Goal: Find contact information: Find contact information

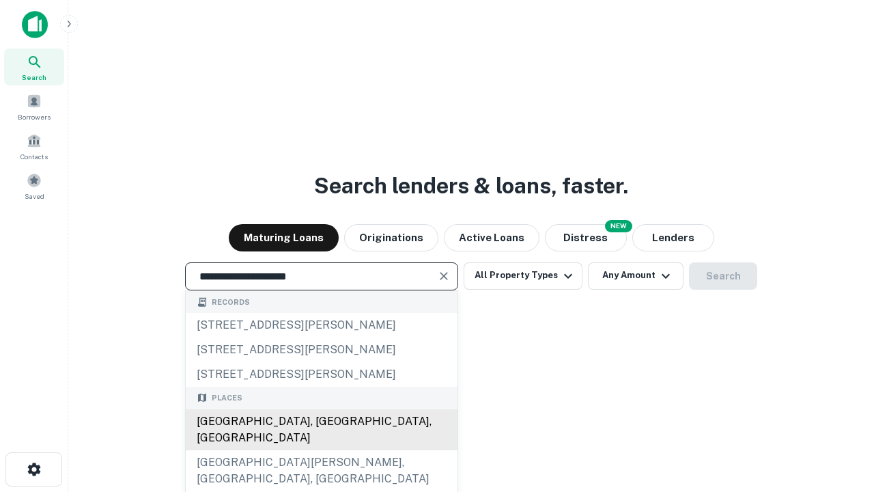
click at [321, 450] on div "Santa Monica, CA, USA" at bounding box center [322, 429] width 272 height 41
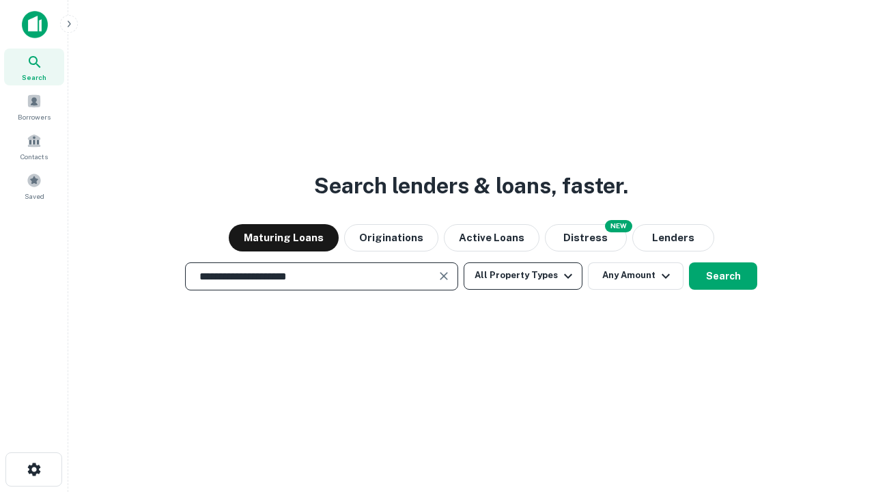
type input "**********"
click at [523, 275] on button "All Property Types" at bounding box center [523, 275] width 119 height 27
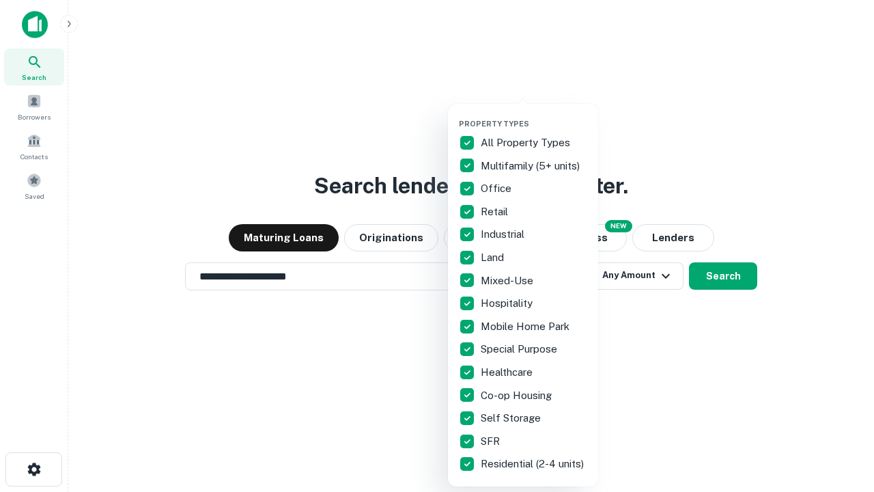
click at [534, 115] on button "button" at bounding box center [534, 115] width 150 height 1
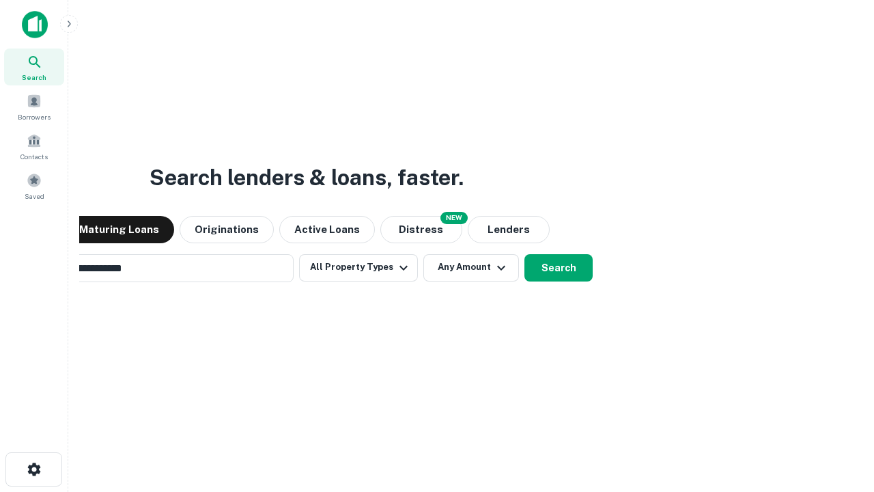
scroll to position [21, 0]
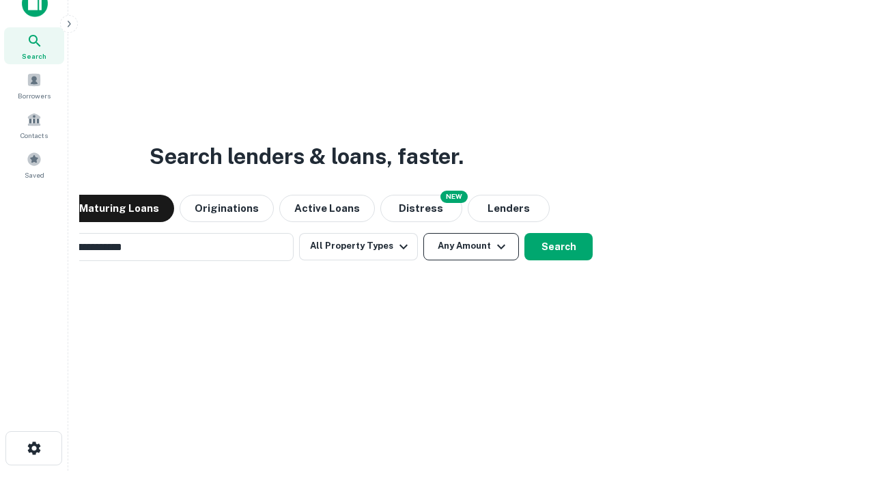
click at [424, 233] on button "Any Amount" at bounding box center [472, 246] width 96 height 27
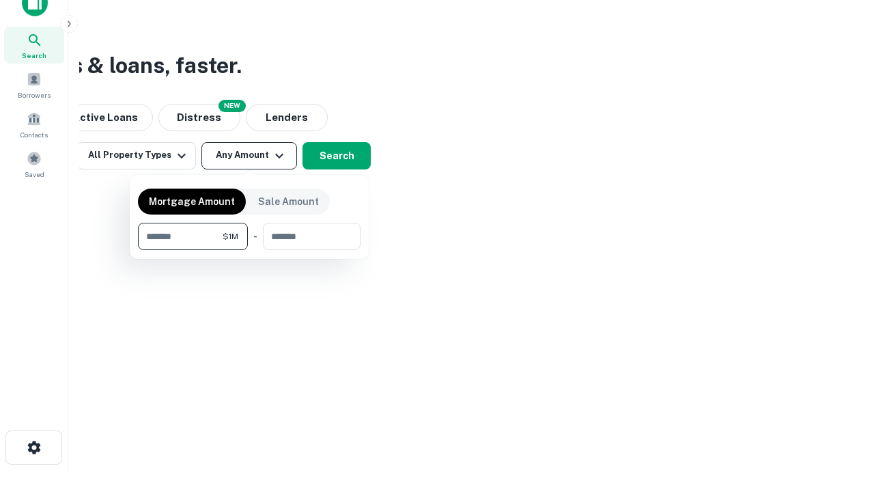
type input "*******"
click at [249, 250] on button "button" at bounding box center [249, 250] width 223 height 1
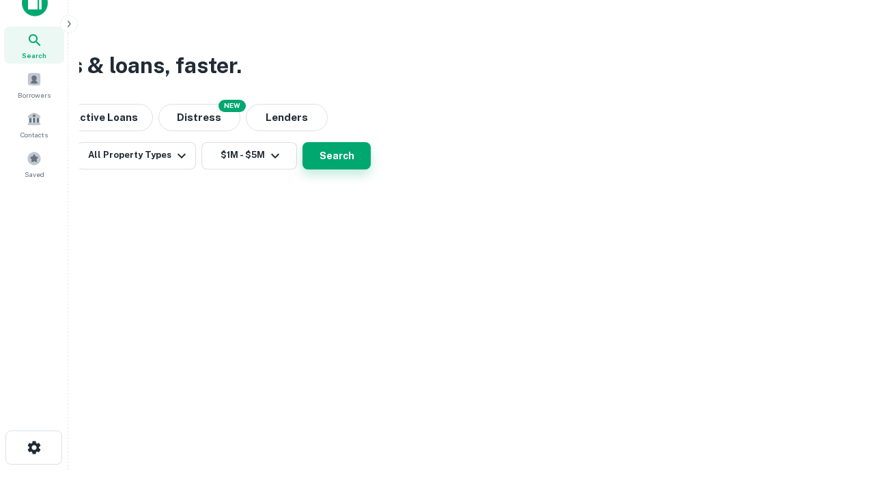
click at [371, 169] on button "Search" at bounding box center [337, 155] width 68 height 27
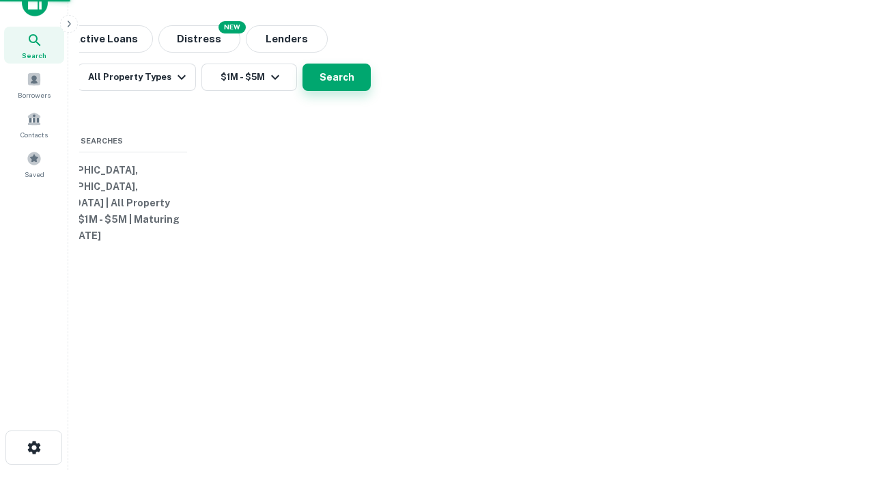
scroll to position [21, 0]
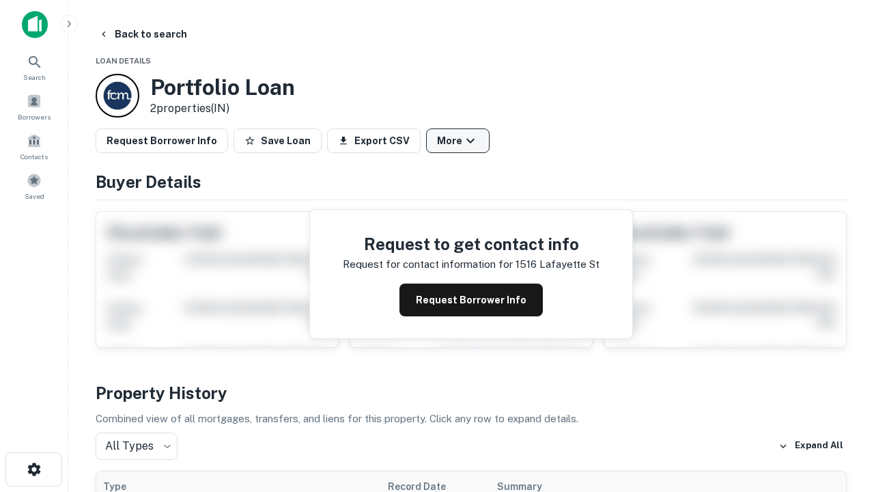
click at [458, 141] on button "More" at bounding box center [458, 140] width 64 height 25
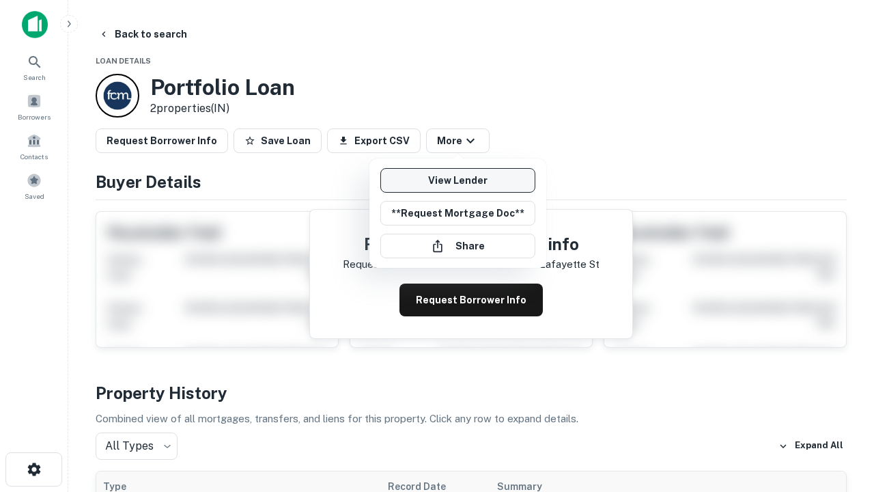
click at [458, 180] on link "View Lender" at bounding box center [458, 180] width 155 height 25
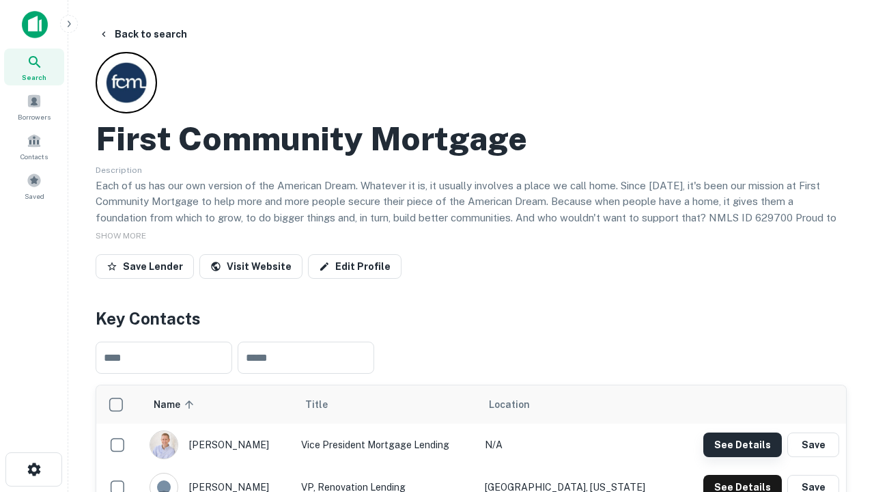
click at [743, 444] on button "See Details" at bounding box center [743, 444] width 79 height 25
click at [33, 469] on icon "button" at bounding box center [34, 469] width 16 height 16
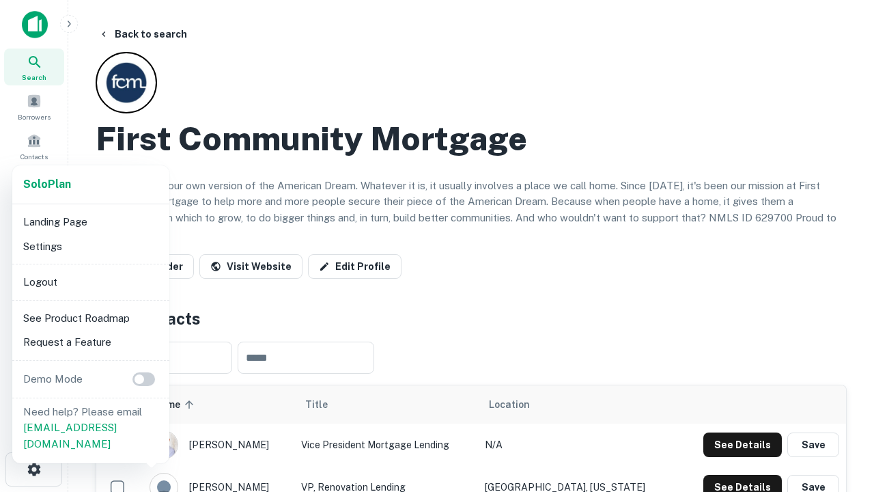
click at [90, 281] on li "Logout" at bounding box center [91, 282] width 146 height 25
